Goal: Check status: Check status

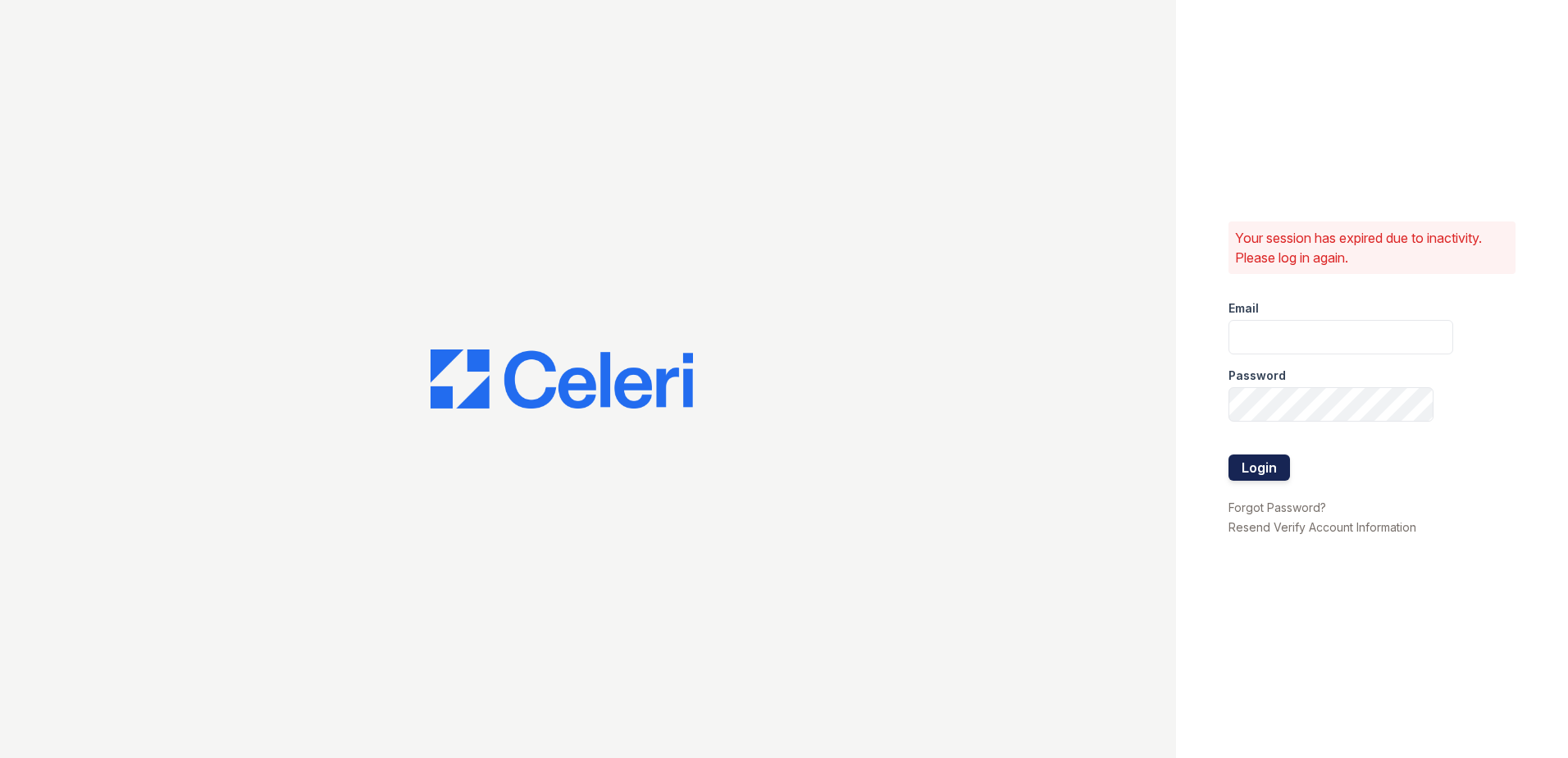
type input "arrivewestborough@trinity-pm.com"
click at [1250, 461] on button "Login" at bounding box center [1259, 467] width 62 height 26
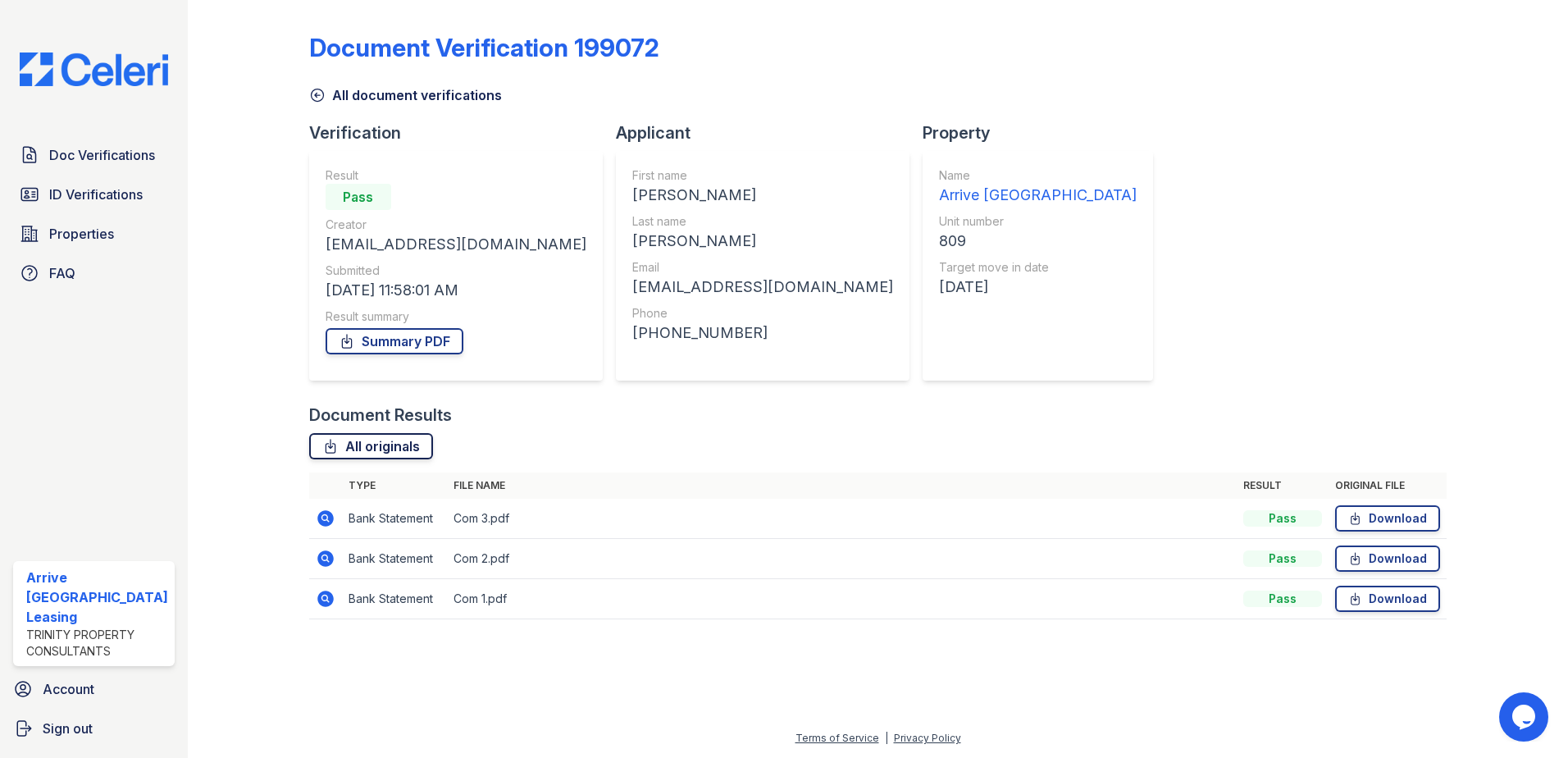
click at [399, 438] on link "All originals" at bounding box center [371, 446] width 124 height 26
